Goal: Find contact information: Find contact information

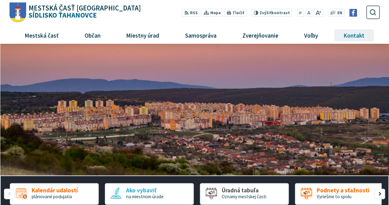
click at [350, 34] on span "Kontakt" at bounding box center [355, 35] width 26 height 17
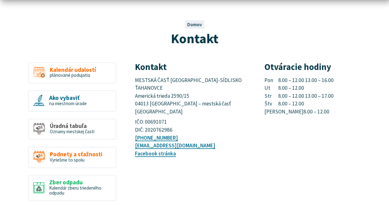
scroll to position [49, 0]
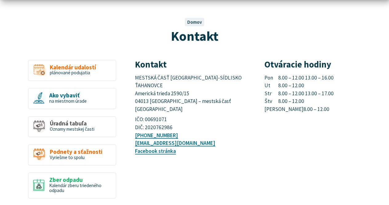
drag, startPoint x: 266, startPoint y: 61, endPoint x: 273, endPoint y: 83, distance: 23.0
click at [273, 83] on div "Otváracie hodiny Pon 8.00 – 12.00 13.00 – 16.00 Ut 8.00 – 12.00 Str 8.00 – 12.0…" at bounding box center [322, 87] width 115 height 54
click at [285, 13] on div "Kontakt Domov Kontakt" at bounding box center [194, 25] width 370 height 42
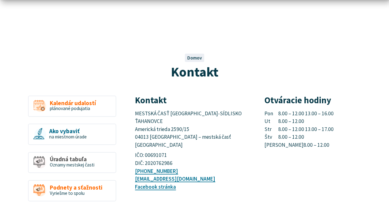
scroll to position [18, 0]
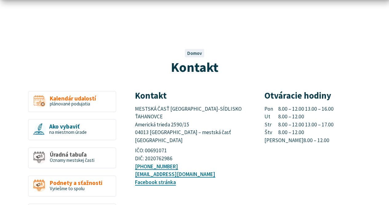
click at [204, 146] on p "IČO: 00691071 DIČ: 2020762986" at bounding box center [192, 154] width 115 height 16
drag, startPoint x: 180, startPoint y: 151, endPoint x: 134, endPoint y: 150, distance: 45.5
copy link "[PHONE_NUMBER]"
